Goal: Information Seeking & Learning: Learn about a topic

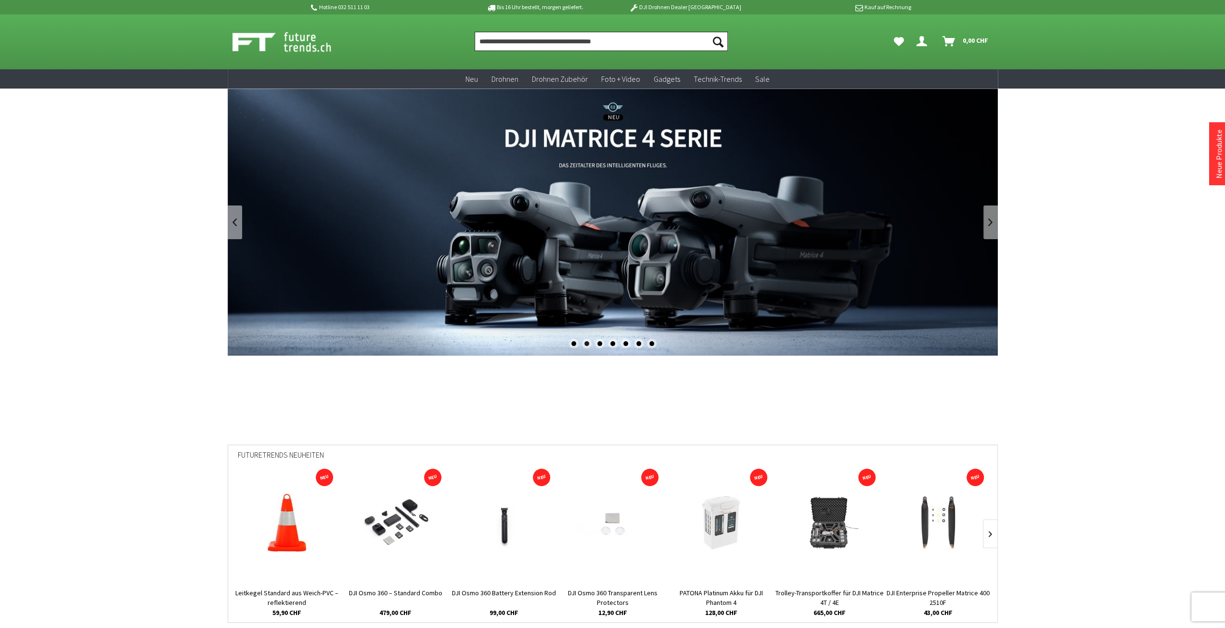
click at [570, 45] on input "Produkt, Marke, Kategorie, EAN, Artikelnummer…" at bounding box center [601, 41] width 253 height 19
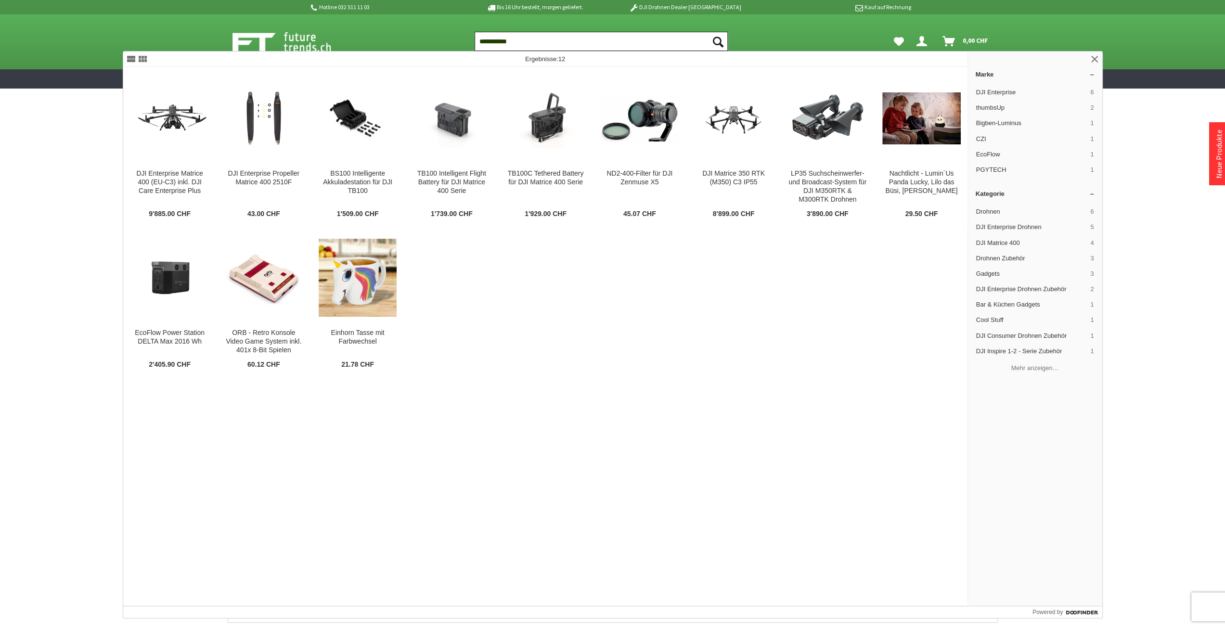
type input "**********"
click at [707, 32] on button "Suchen" at bounding box center [717, 41] width 20 height 19
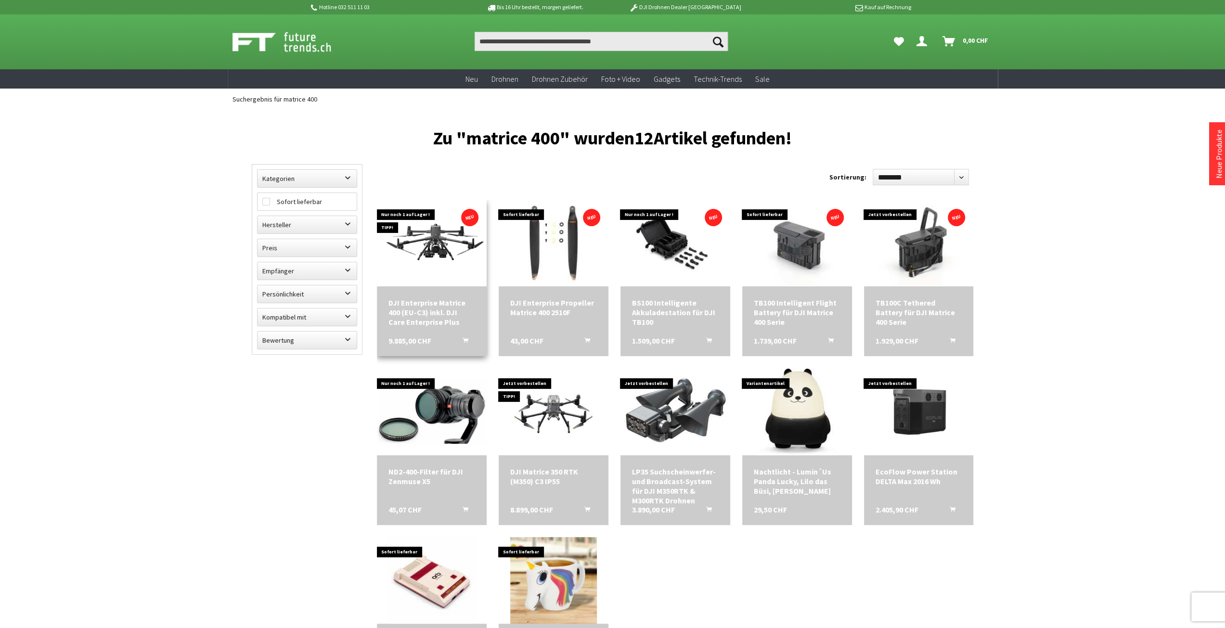
click at [436, 257] on img at bounding box center [432, 243] width 110 height 62
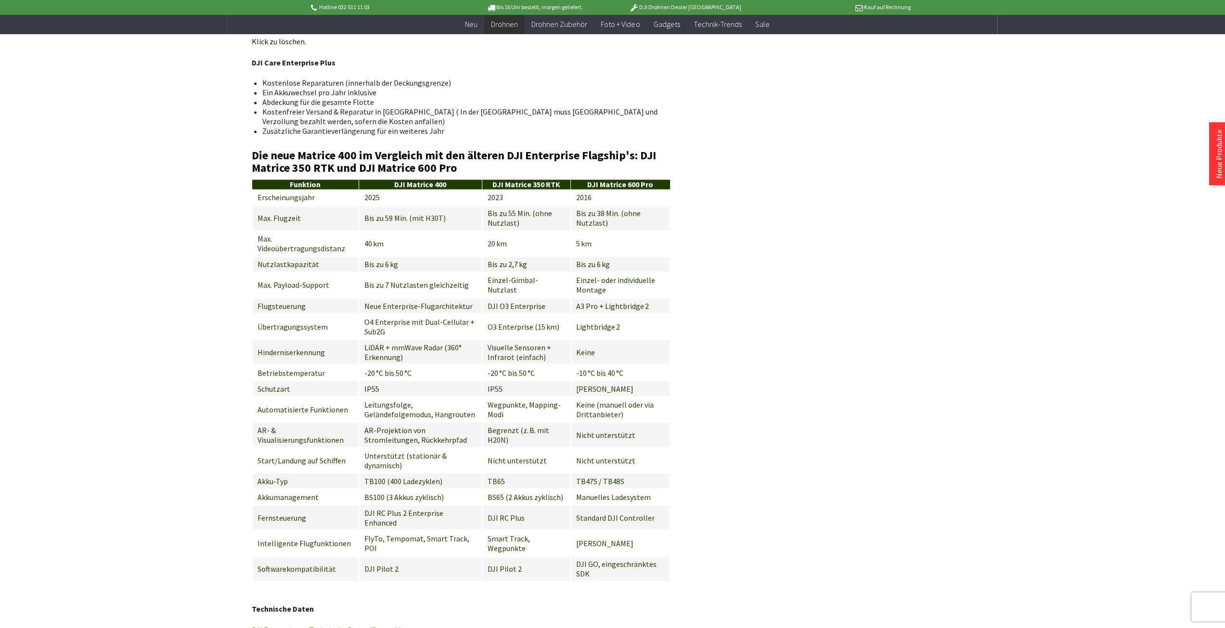
scroll to position [1781, 0]
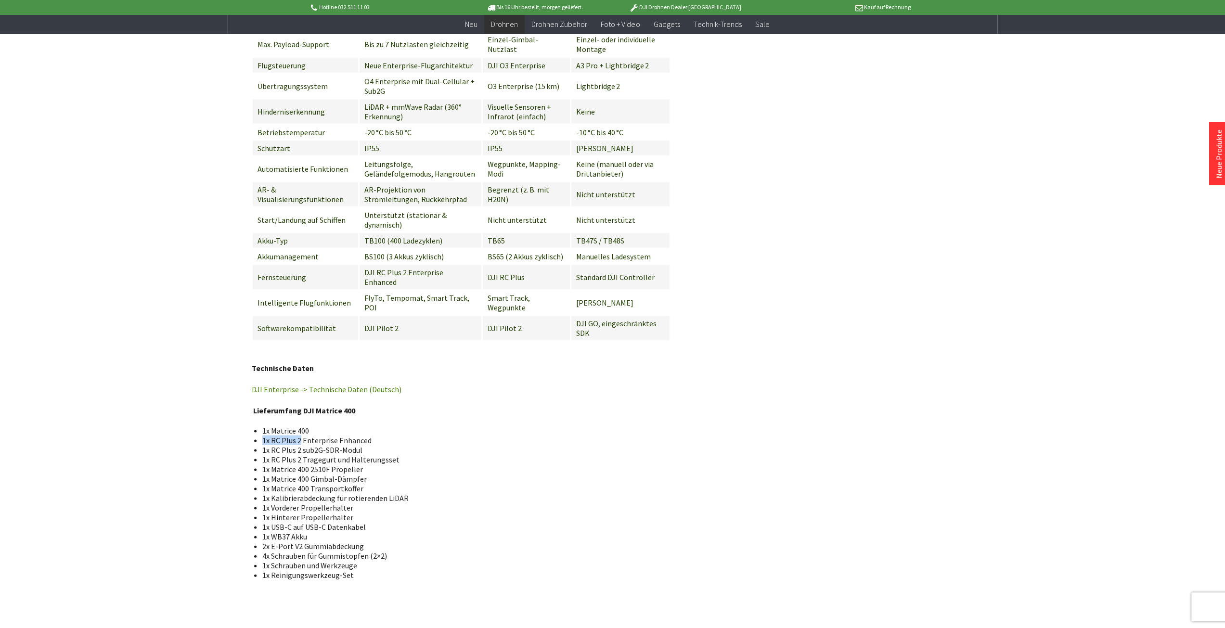
drag, startPoint x: 262, startPoint y: 400, endPoint x: 299, endPoint y: 403, distance: 37.1
click at [299, 435] on span "1x RC Plus 2 Enterprise Enhanced" at bounding box center [316, 440] width 109 height 10
copy span "1x RC Plus 2"
